Goal: Use online tool/utility: Use online tool/utility

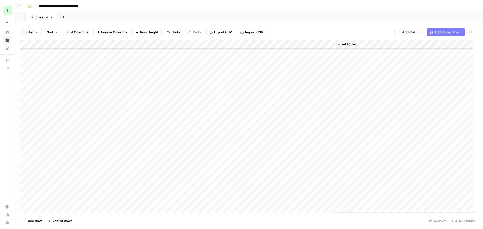
scroll to position [237, 0]
click at [26, 97] on div "Add Column" at bounding box center [248, 126] width 456 height 172
click at [25, 98] on div "Add Column" at bounding box center [248, 126] width 456 height 172
click at [27, 67] on div "Add Column" at bounding box center [248, 126] width 456 height 172
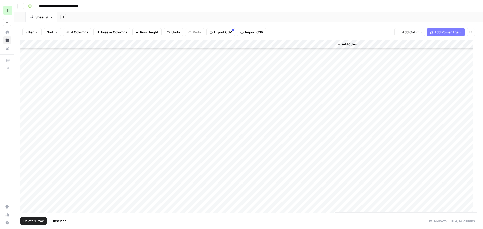
click at [26, 74] on div "Add Column" at bounding box center [248, 126] width 456 height 172
click at [27, 82] on div "Add Column" at bounding box center [248, 126] width 456 height 172
click at [365, 76] on div "Add Column" at bounding box center [405, 126] width 142 height 172
click at [316, 66] on div "Add Column" at bounding box center [248, 126] width 456 height 172
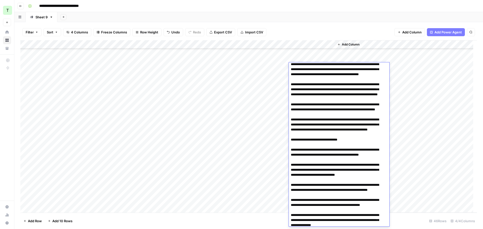
scroll to position [0, 0]
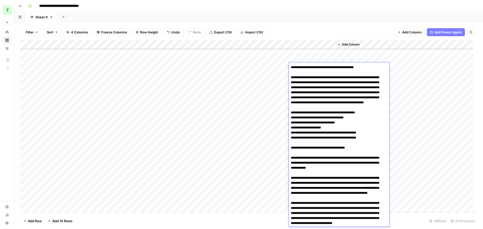
click at [294, 22] on div "Filter Sort 4 Columns Freeze Columns Row Height Undo Redo Export CSV Import CSV…" at bounding box center [248, 125] width 468 height 207
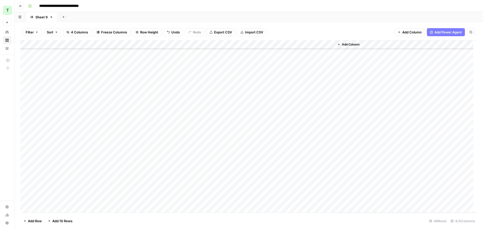
click at [313, 75] on div "Add Column" at bounding box center [248, 126] width 456 height 172
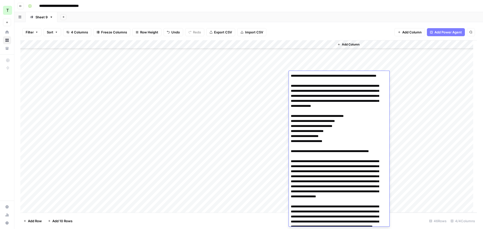
scroll to position [738, 0]
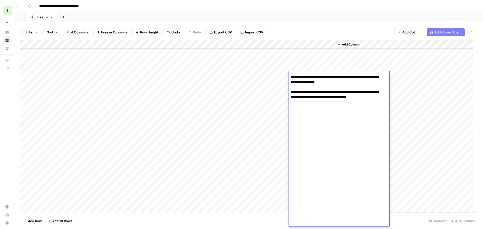
click at [54, 83] on div "Add Column" at bounding box center [248, 126] width 456 height 172
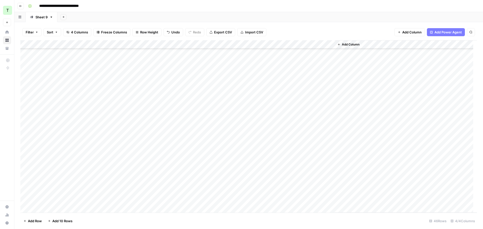
click at [301, 84] on div "Add Column" at bounding box center [248, 126] width 456 height 172
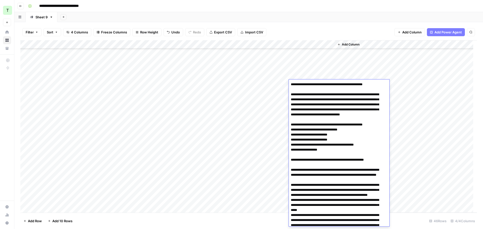
scroll to position [761, 0]
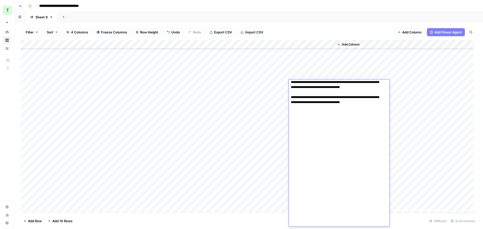
drag, startPoint x: 321, startPoint y: 99, endPoint x: 326, endPoint y: 95, distance: 6.7
click at [378, 66] on div "Add Column" at bounding box center [405, 126] width 142 height 172
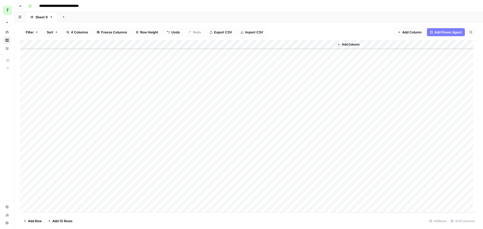
scroll to position [197, 0]
click at [306, 94] on div "Add Column" at bounding box center [248, 126] width 456 height 172
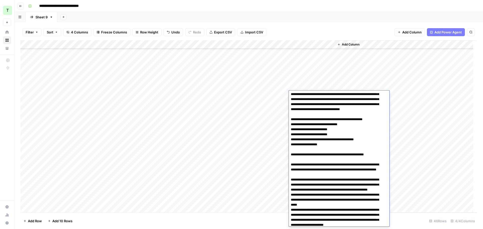
scroll to position [0, 0]
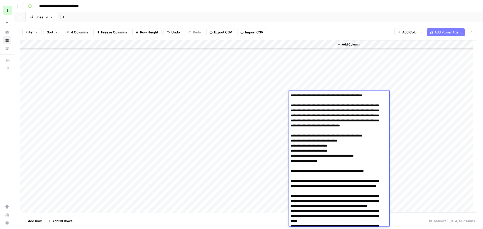
click at [37, 107] on div "Add Column" at bounding box center [248, 126] width 456 height 172
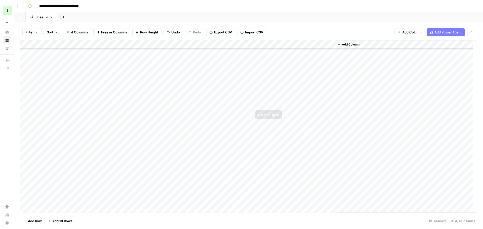
click at [312, 104] on div "Add Column" at bounding box center [248, 126] width 456 height 172
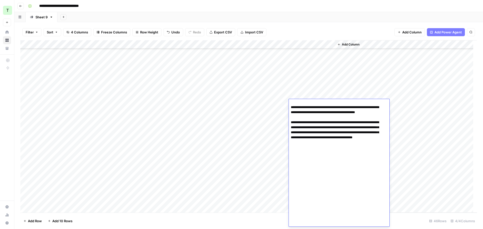
scroll to position [237, 0]
click at [71, 72] on div "Add Column" at bounding box center [248, 126] width 456 height 172
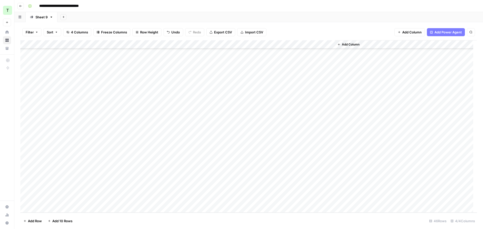
click at [320, 72] on div "Add Column" at bounding box center [248, 126] width 456 height 172
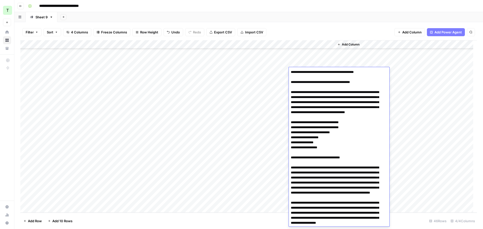
scroll to position [669, 0]
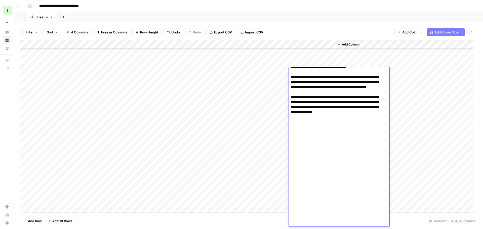
click at [57, 80] on div "Add Column" at bounding box center [248, 126] width 456 height 172
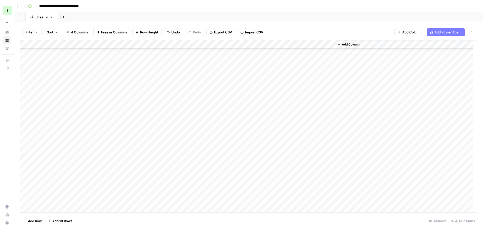
click at [308, 83] on div "Add Column" at bounding box center [248, 126] width 456 height 172
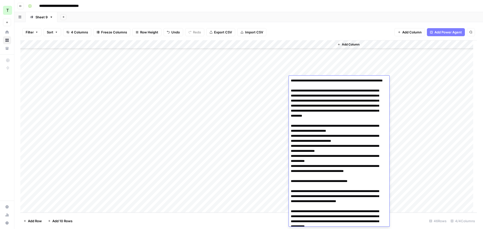
scroll to position [511, 0]
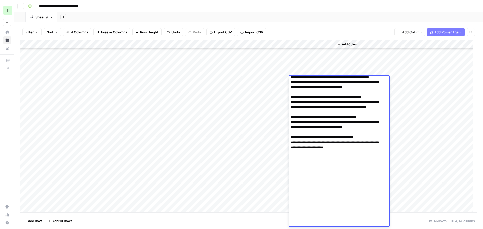
click at [57, 88] on div "Add Column" at bounding box center [248, 126] width 456 height 172
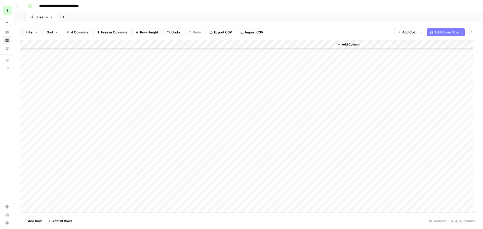
click at [307, 88] on div "Add Column" at bounding box center [248, 126] width 456 height 172
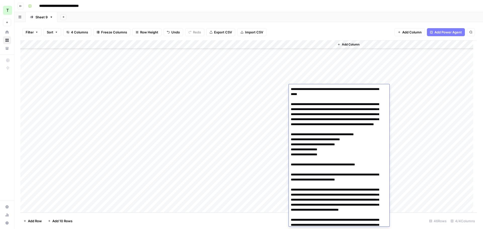
scroll to position [806, 0]
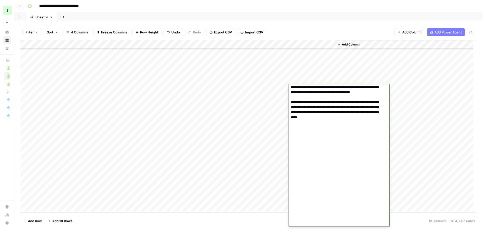
click at [95, 100] on div "Add Column" at bounding box center [248, 126] width 456 height 172
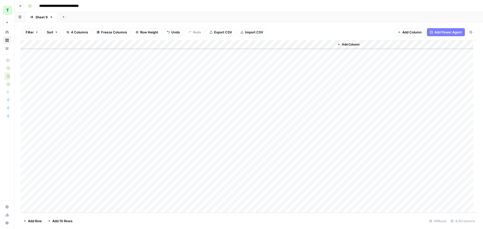
click at [62, 99] on div "Add Column" at bounding box center [248, 126] width 456 height 172
click at [311, 98] on div "Add Column" at bounding box center [248, 126] width 456 height 172
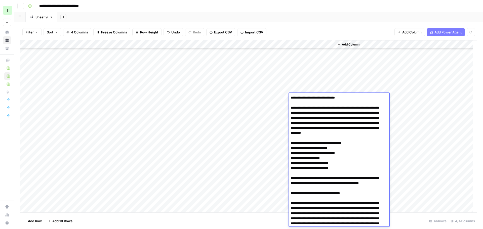
scroll to position [498, 0]
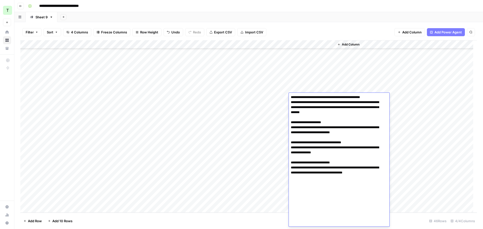
click at [61, 108] on div "Add Column" at bounding box center [248, 126] width 456 height 172
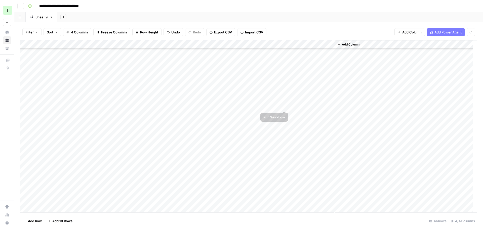
click at [314, 106] on div "Add Column" at bounding box center [248, 126] width 456 height 172
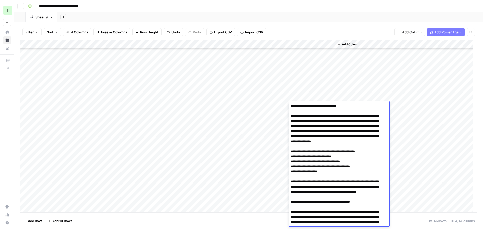
scroll to position [527, 0]
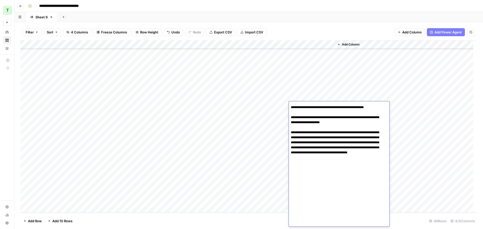
click at [57, 114] on div "Add Column" at bounding box center [248, 126] width 456 height 172
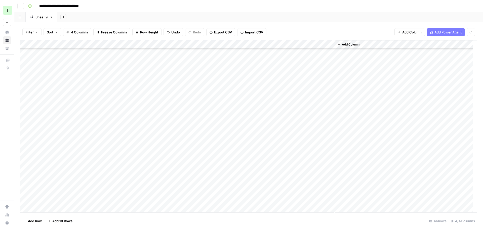
click at [317, 116] on div "Add Column" at bounding box center [248, 126] width 456 height 172
click at [317, 117] on div "Add Column" at bounding box center [248, 126] width 456 height 172
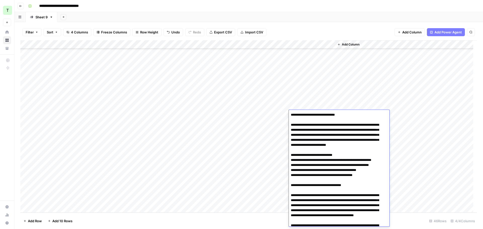
scroll to position [480, 0]
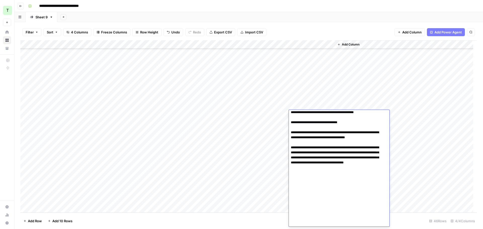
click at [48, 124] on div "Add Column" at bounding box center [248, 126] width 456 height 172
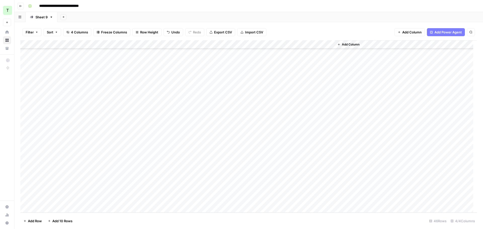
click at [310, 122] on div "Add Column" at bounding box center [248, 126] width 456 height 172
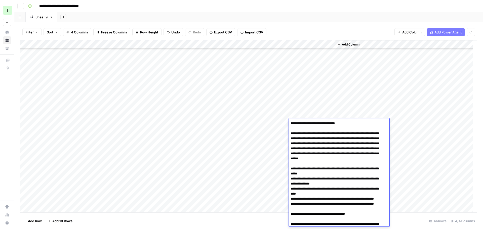
scroll to position [654, 0]
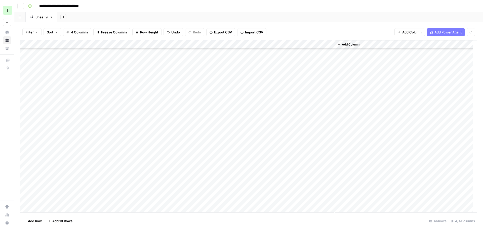
click at [62, 132] on div "Add Column" at bounding box center [248, 126] width 456 height 172
click at [315, 133] on div "Add Column" at bounding box center [248, 126] width 456 height 172
click at [315, 134] on div "Add Column" at bounding box center [248, 126] width 456 height 172
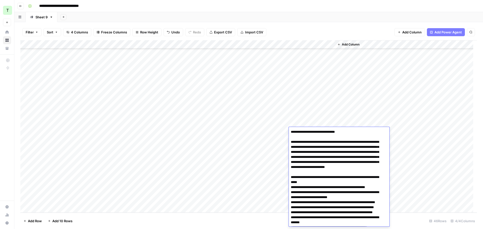
scroll to position [588, 0]
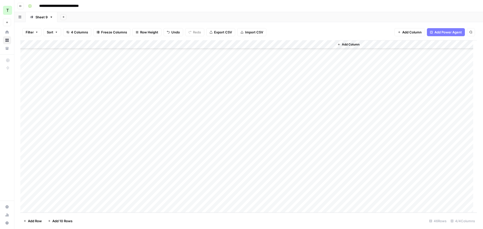
click at [62, 141] on div "Add Column" at bounding box center [248, 126] width 456 height 172
click at [314, 140] on div "Add Column" at bounding box center [248, 126] width 456 height 172
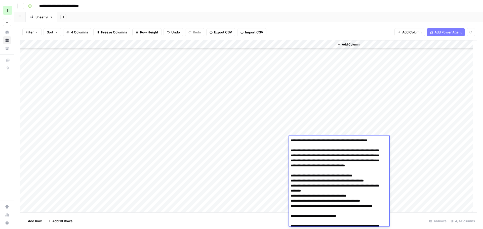
scroll to position [450, 0]
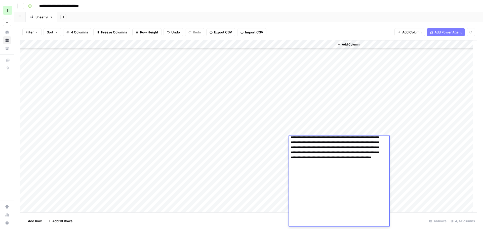
click at [60, 150] on div "Add Column" at bounding box center [248, 126] width 456 height 172
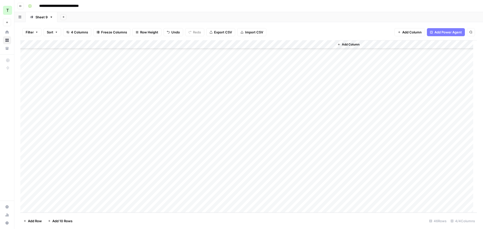
click at [317, 150] on div "Add Column" at bounding box center [248, 126] width 456 height 172
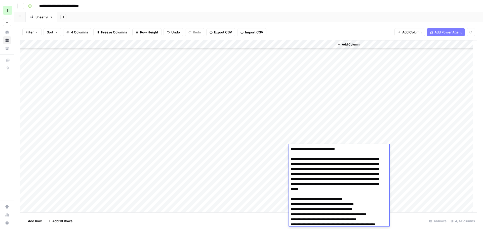
scroll to position [690, 0]
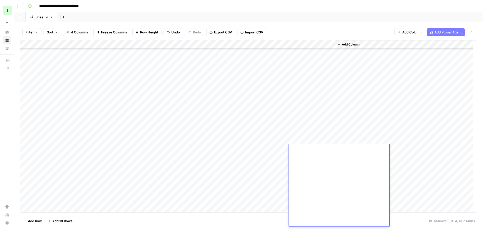
click at [49, 156] on div "Add Column" at bounding box center [248, 126] width 456 height 172
click at [315, 158] on div "Add Column" at bounding box center [248, 126] width 456 height 172
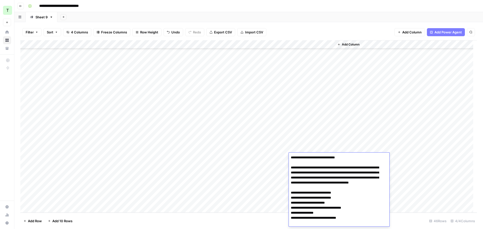
scroll to position [498, 0]
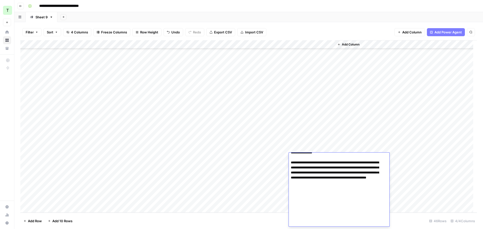
click at [60, 167] on div "Add Column" at bounding box center [248, 126] width 456 height 172
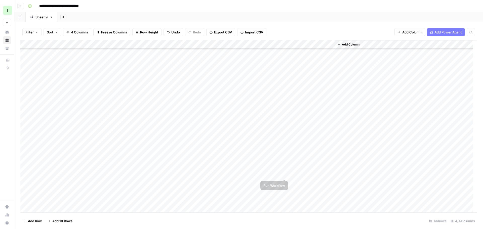
click at [313, 166] on div "Add Column" at bounding box center [248, 126] width 456 height 172
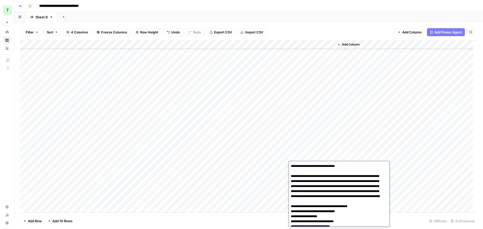
scroll to position [597, 0]
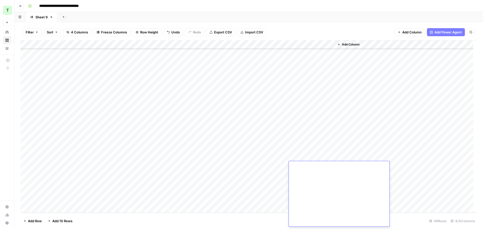
click at [56, 174] on div "Add Column" at bounding box center [248, 126] width 456 height 172
click at [307, 174] on div "Add Column" at bounding box center [248, 126] width 456 height 172
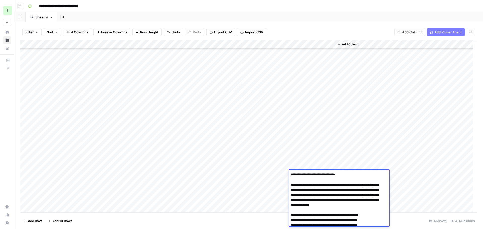
scroll to position [610, 0]
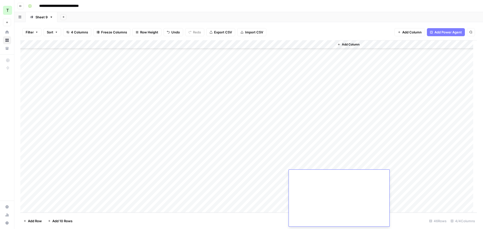
click at [52, 181] on div "Add Column" at bounding box center [248, 126] width 456 height 172
click at [309, 185] on div "Add Column" at bounding box center [248, 126] width 456 height 172
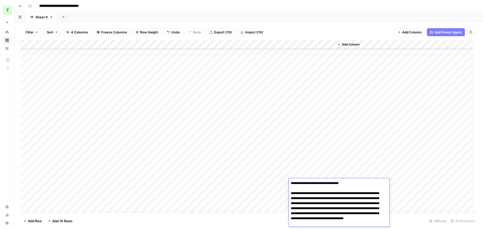
scroll to position [624, 0]
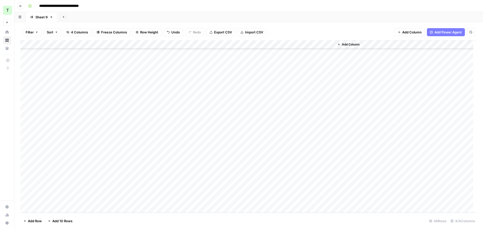
click at [51, 193] on div "Add Column" at bounding box center [248, 126] width 456 height 172
click at [305, 189] on div "Add Column" at bounding box center [248, 126] width 456 height 172
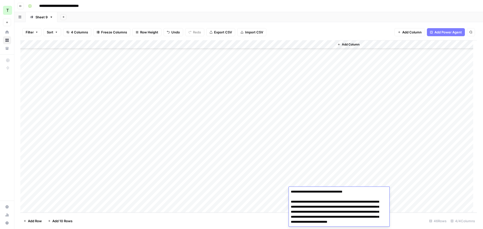
scroll to position [693, 0]
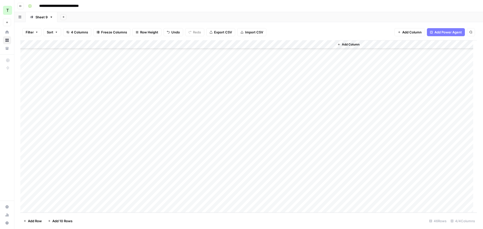
click at [63, 201] on div "Add Column" at bounding box center [248, 126] width 456 height 172
click at [327, 198] on div "Add Column" at bounding box center [248, 126] width 456 height 172
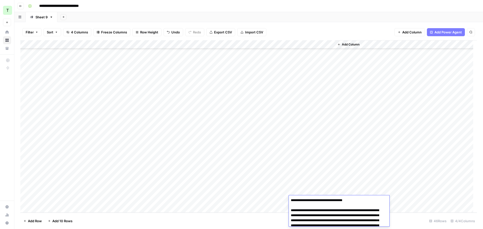
scroll to position [540, 0]
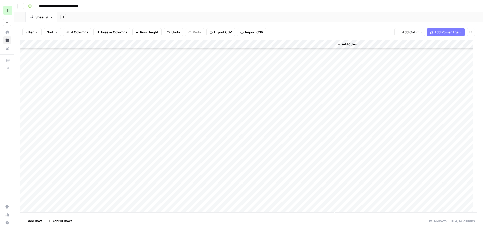
click at [94, 212] on div "Add Column" at bounding box center [248, 126] width 456 height 172
click at [61, 207] on div "Add Column" at bounding box center [248, 126] width 456 height 172
click at [59, 198] on div "Add Column" at bounding box center [248, 126] width 456 height 172
type textarea "*******"
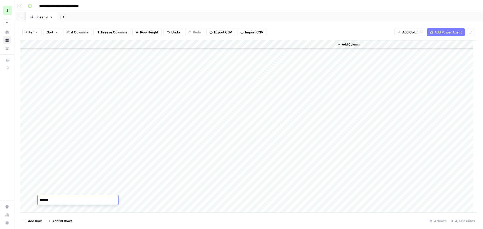
click at [185, 200] on div "Add Column" at bounding box center [248, 126] width 456 height 172
click at [204, 201] on div "Add Column" at bounding box center [248, 126] width 456 height 172
type textarea "**********"
click at [113, 221] on footer "Add Row Add 10 Rows 47 Rows 4/4 Columns" at bounding box center [248, 221] width 456 height 16
click at [254, 200] on div "Add Column" at bounding box center [248, 126] width 456 height 172
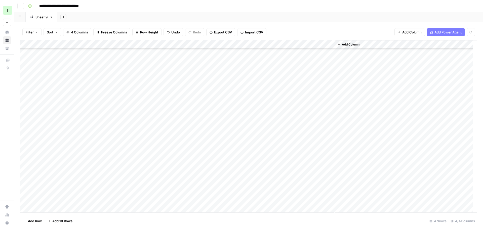
click at [304, 199] on div "Add Column" at bounding box center [248, 126] width 456 height 172
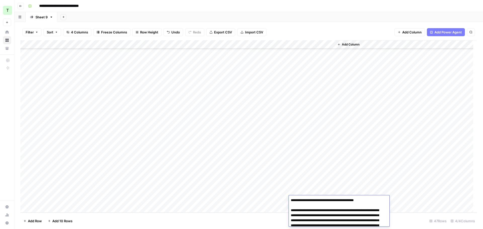
scroll to position [877, 0]
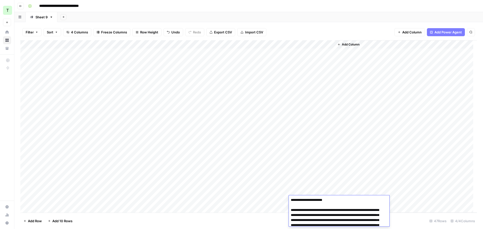
scroll to position [0, 0]
click at [276, 13] on div "Add Sheet" at bounding box center [269, 17] width 425 height 10
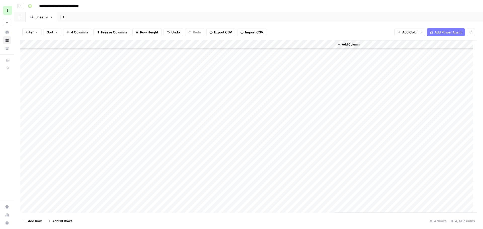
scroll to position [246, 0]
click at [55, 210] on div "Add Column" at bounding box center [248, 126] width 456 height 172
click at [57, 210] on div "Add Column" at bounding box center [248, 126] width 456 height 172
click at [59, 192] on div "Add Column" at bounding box center [248, 126] width 456 height 172
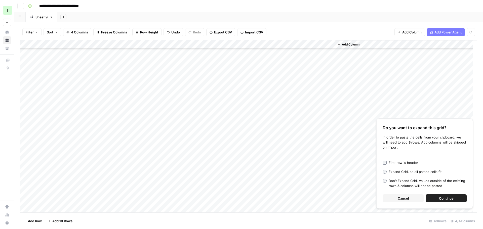
click at [452, 198] on span "Continue" at bounding box center [446, 198] width 15 height 5
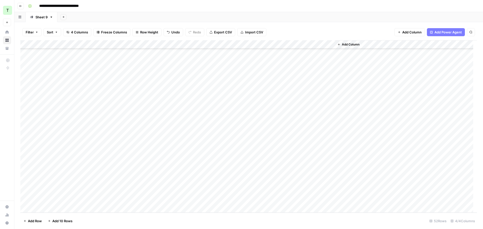
click at [56, 208] on div "Add Column" at bounding box center [248, 126] width 456 height 172
drag, startPoint x: 138, startPoint y: 201, endPoint x: 111, endPoint y: 201, distance: 26.9
click at [137, 201] on div "Add Column" at bounding box center [248, 126] width 456 height 172
click at [52, 199] on div "Add Column" at bounding box center [248, 126] width 456 height 172
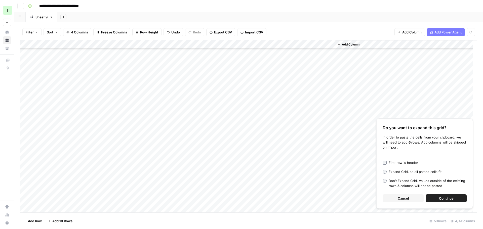
click at [450, 197] on span "Continue" at bounding box center [446, 198] width 15 height 5
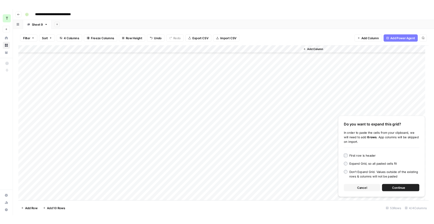
scroll to position [348, 0]
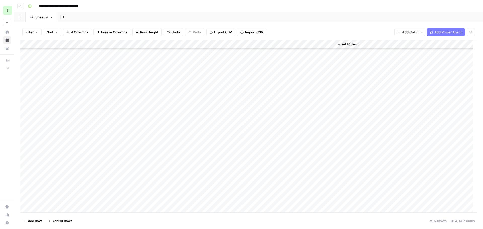
click at [93, 146] on div "Add Column" at bounding box center [248, 126] width 456 height 172
click at [129, 105] on div "Add Column" at bounding box center [248, 126] width 456 height 172
click at [254, 107] on div "Add Column" at bounding box center [248, 126] width 456 height 172
click at [252, 114] on div "Add Column" at bounding box center [248, 126] width 456 height 172
click at [255, 123] on div "Add Column" at bounding box center [248, 126] width 456 height 172
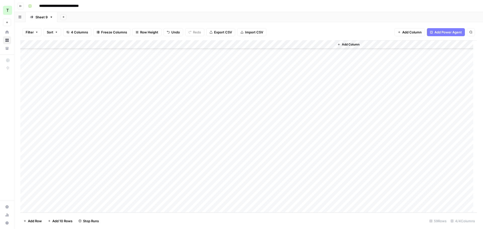
click at [254, 133] on div "Add Column" at bounding box center [248, 126] width 456 height 172
click at [256, 140] on div "Add Column" at bounding box center [248, 126] width 456 height 172
click at [257, 151] on div "Add Column" at bounding box center [248, 126] width 456 height 172
click at [254, 156] on div "Add Column" at bounding box center [248, 126] width 456 height 172
click at [254, 166] on div "Add Column" at bounding box center [248, 126] width 456 height 172
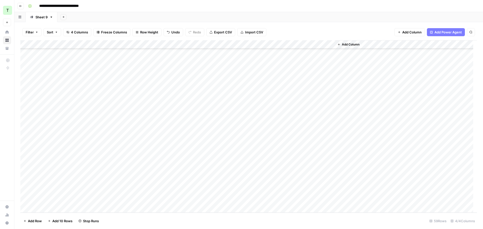
drag, startPoint x: 254, startPoint y: 176, endPoint x: 254, endPoint y: 181, distance: 5.1
click at [254, 176] on div "Add Column" at bounding box center [248, 126] width 456 height 172
click at [252, 182] on div "Add Column" at bounding box center [248, 126] width 456 height 172
click at [251, 191] on div "Add Column" at bounding box center [248, 126] width 456 height 172
click at [251, 200] on div "Add Column" at bounding box center [248, 126] width 456 height 172
